Goal: Find specific page/section: Find specific page/section

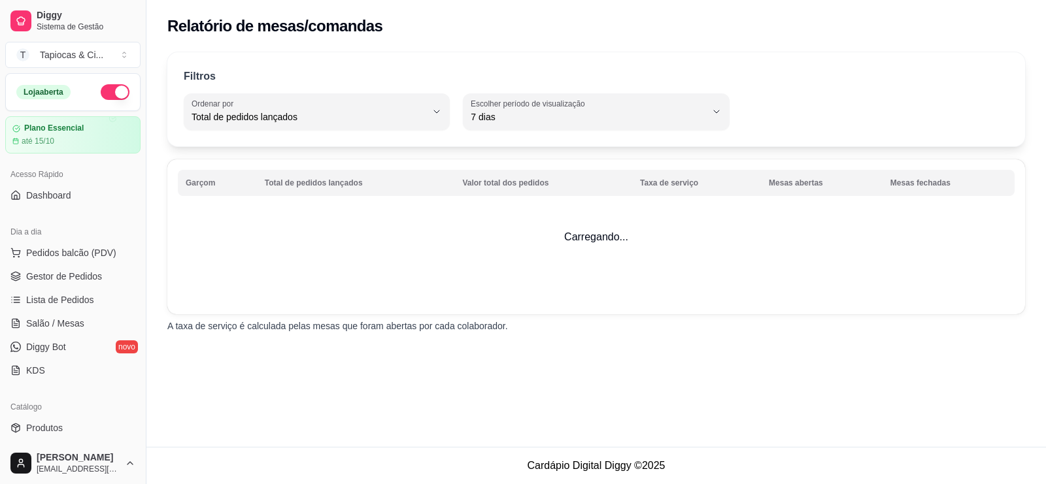
select select "TOTAL_OF_ORDERS"
select select "7"
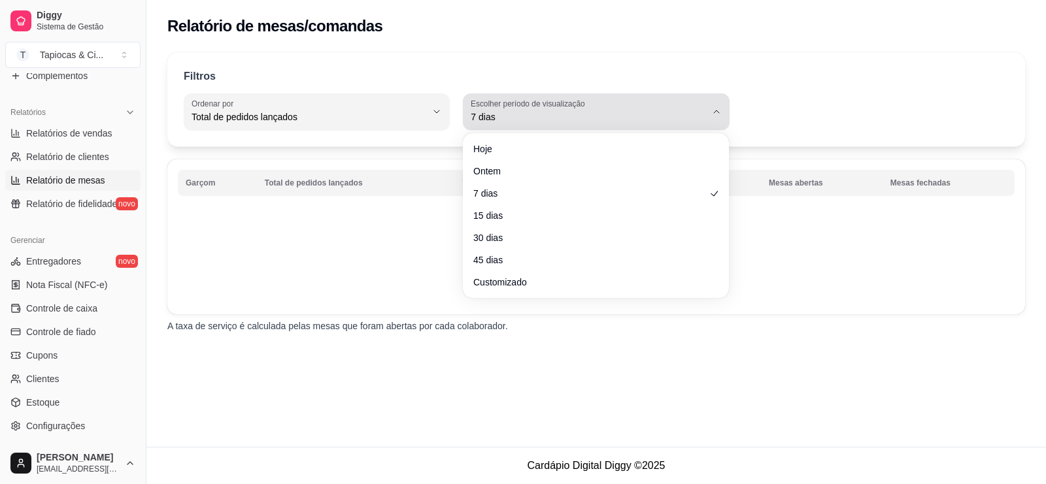
click at [711, 107] on icon "button" at bounding box center [716, 112] width 10 height 10
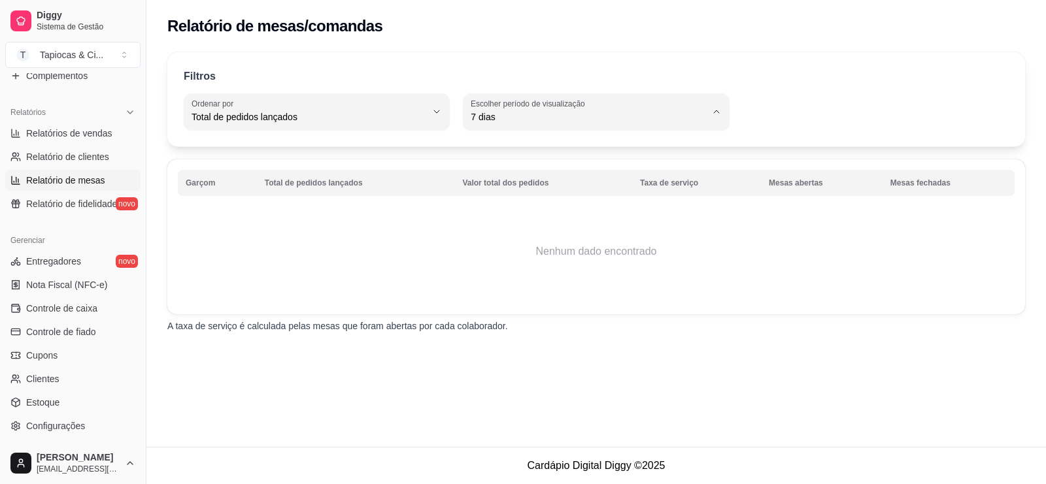
click at [522, 278] on span "Customizado" at bounding box center [589, 276] width 223 height 12
type input "-1"
select select "-1"
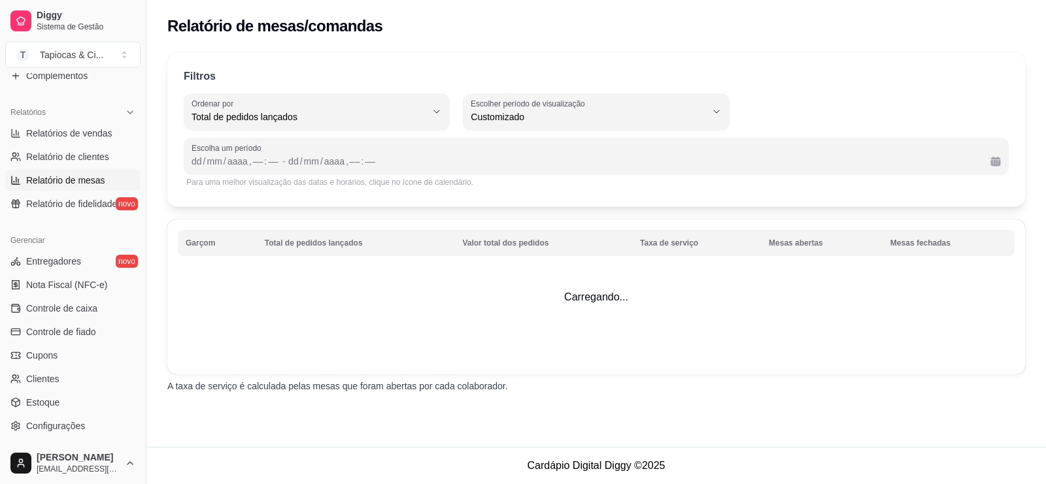
scroll to position [12, 0]
click at [522, 278] on td "Nenhum dado encontrado" at bounding box center [596, 311] width 836 height 105
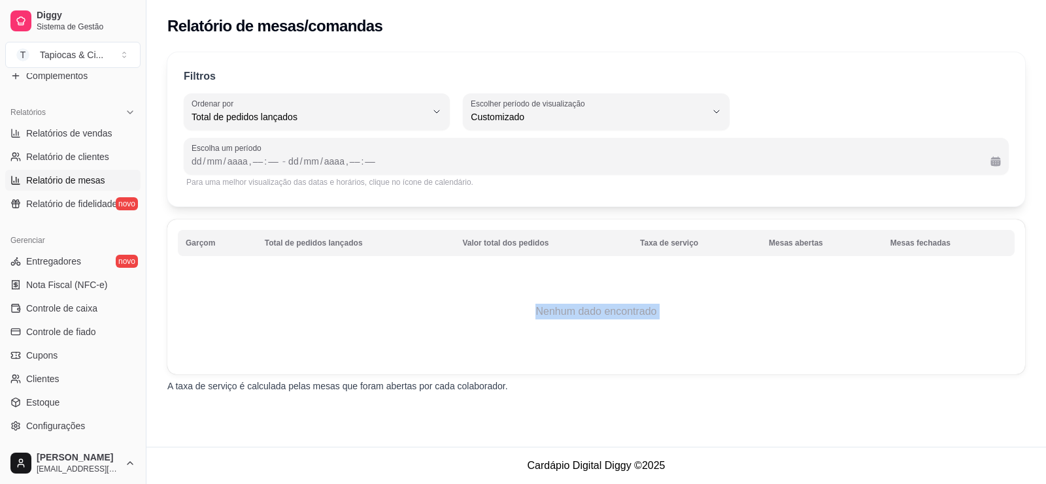
click at [522, 278] on td "Nenhum dado encontrado" at bounding box center [596, 311] width 836 height 105
click at [291, 161] on div "dd" at bounding box center [293, 161] width 13 height 13
click at [220, 165] on div "mm" at bounding box center [214, 161] width 18 height 13
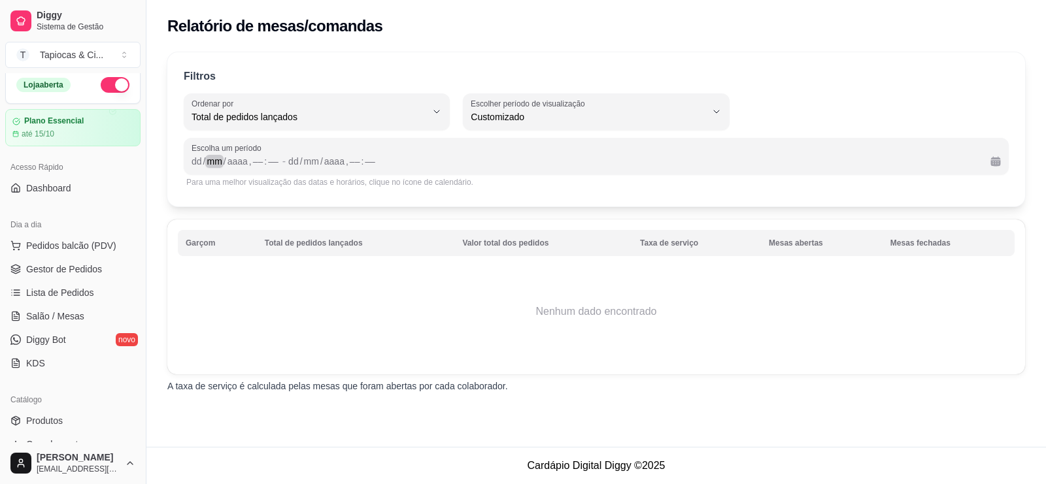
scroll to position [0, 0]
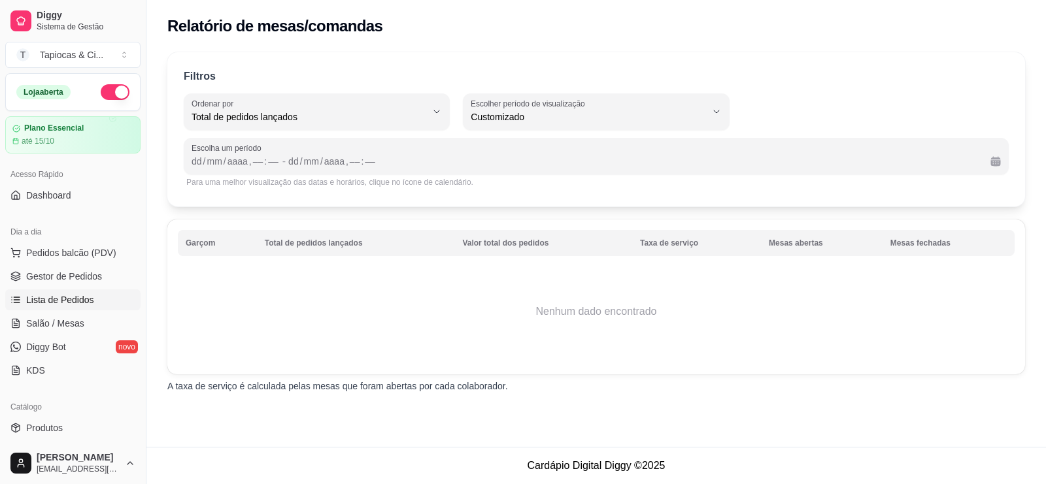
click at [46, 299] on span "Lista de Pedidos" at bounding box center [60, 299] width 68 height 13
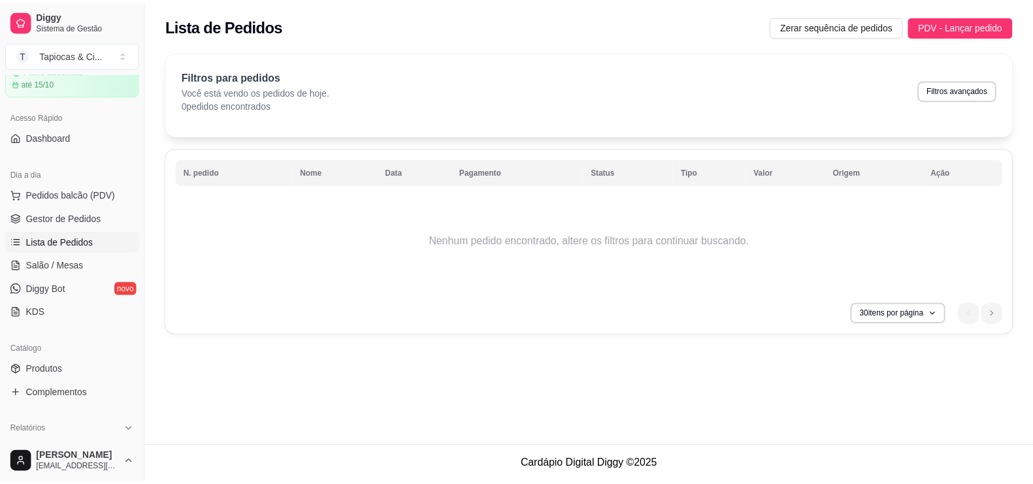
scroll to position [67, 0]
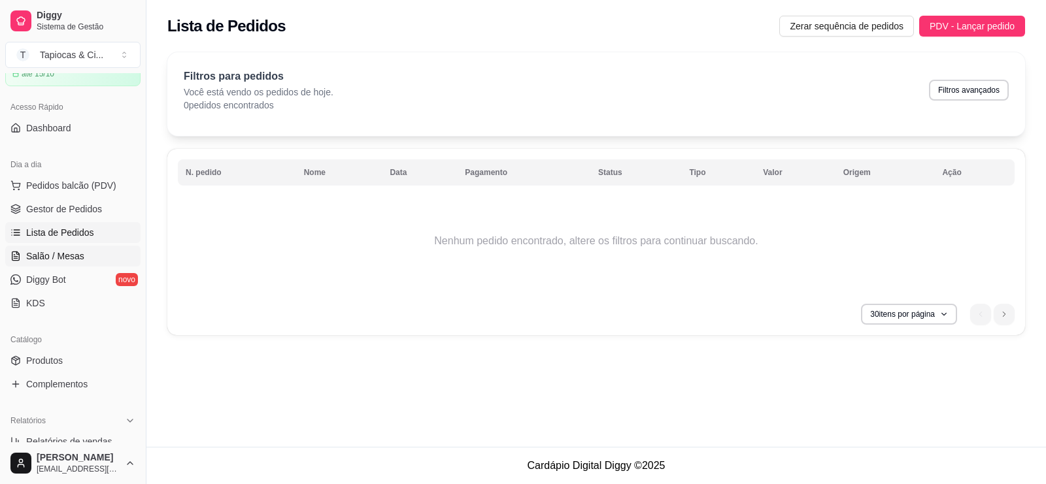
click at [48, 257] on span "Salão / Mesas" at bounding box center [55, 256] width 58 height 13
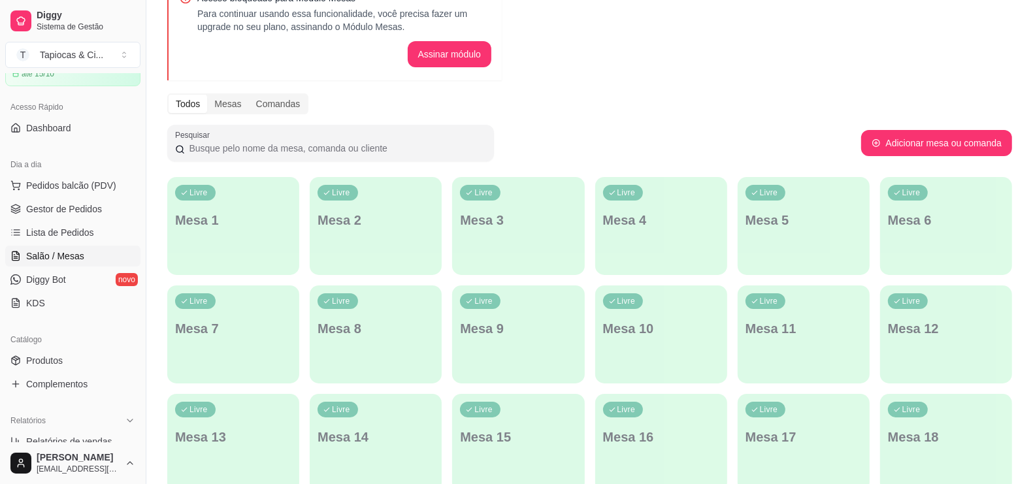
scroll to position [37, 0]
